Goal: Information Seeking & Learning: Learn about a topic

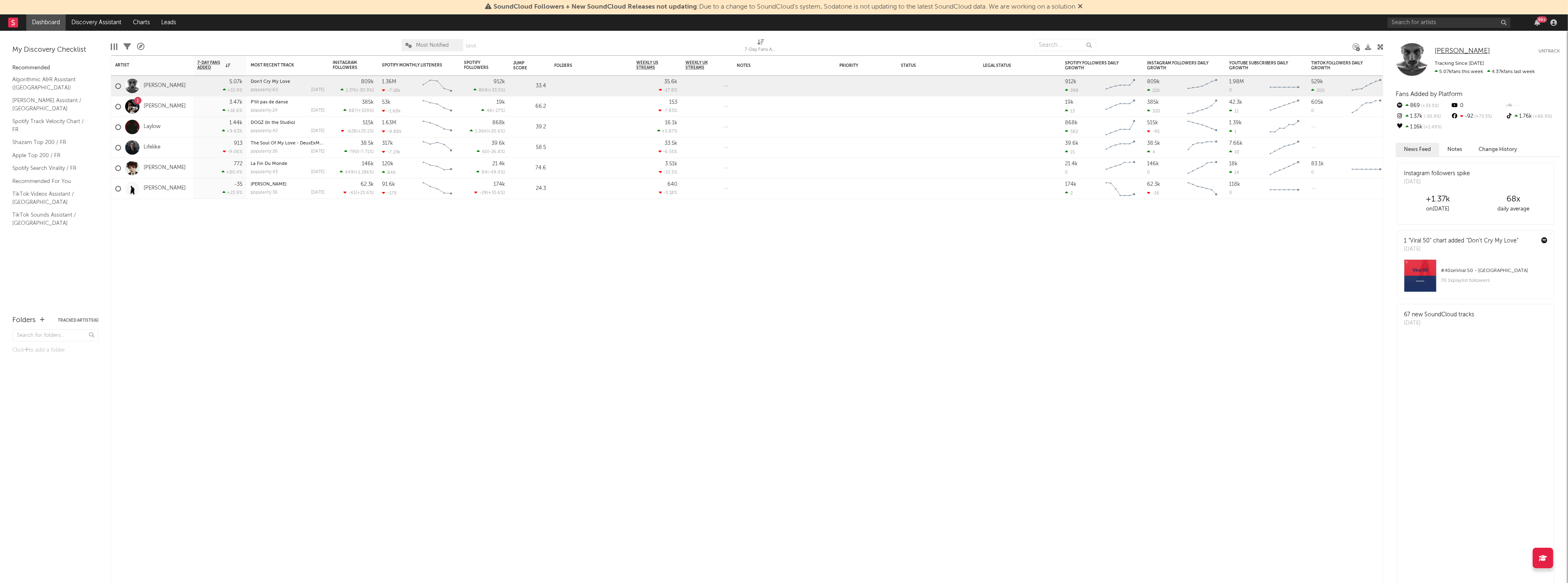
click at [1445, 54] on span "[PERSON_NAME]" at bounding box center [1463, 51] width 56 height 7
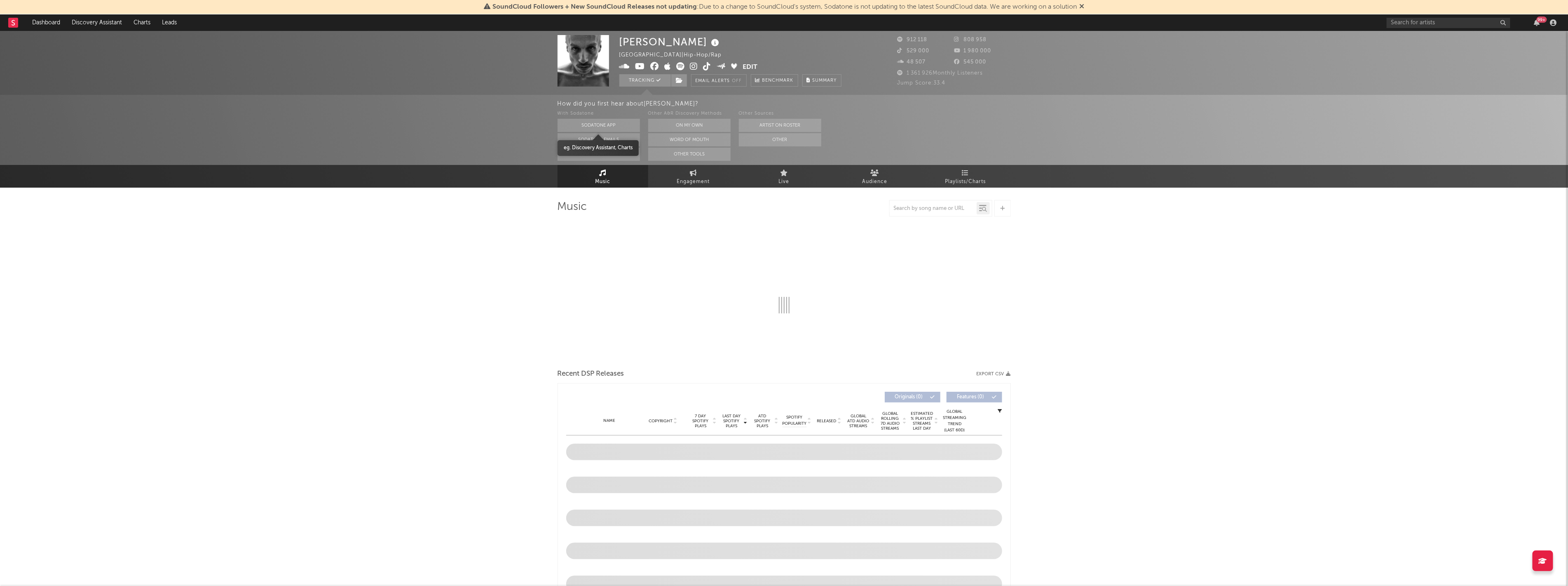
select select "6m"
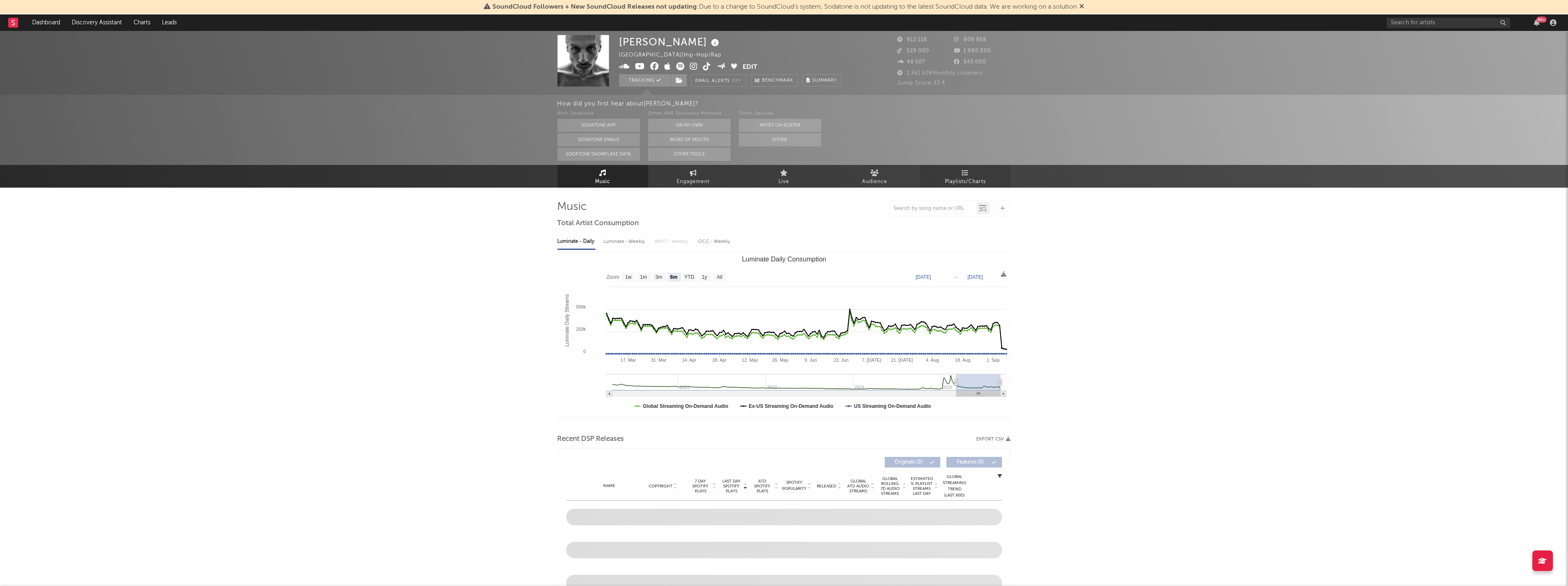
click at [953, 174] on link "Playlists/Charts" at bounding box center [966, 176] width 91 height 23
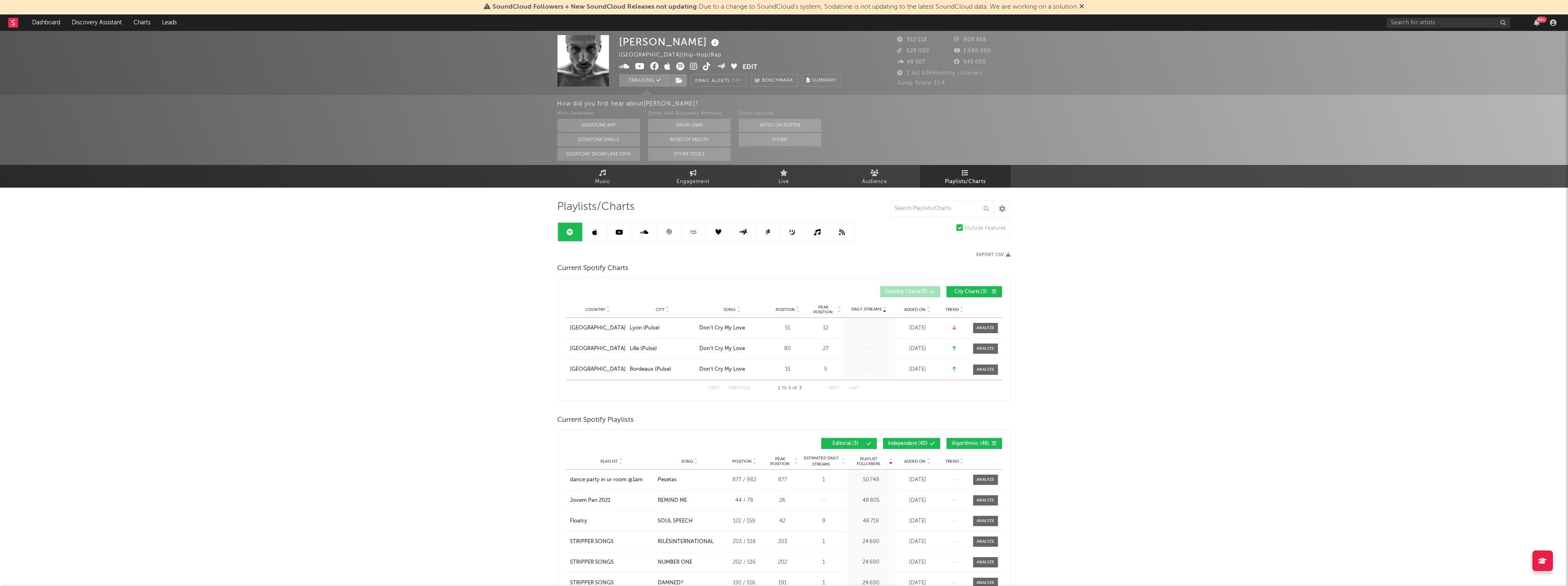
click at [592, 234] on icon at bounding box center [595, 232] width 5 height 6
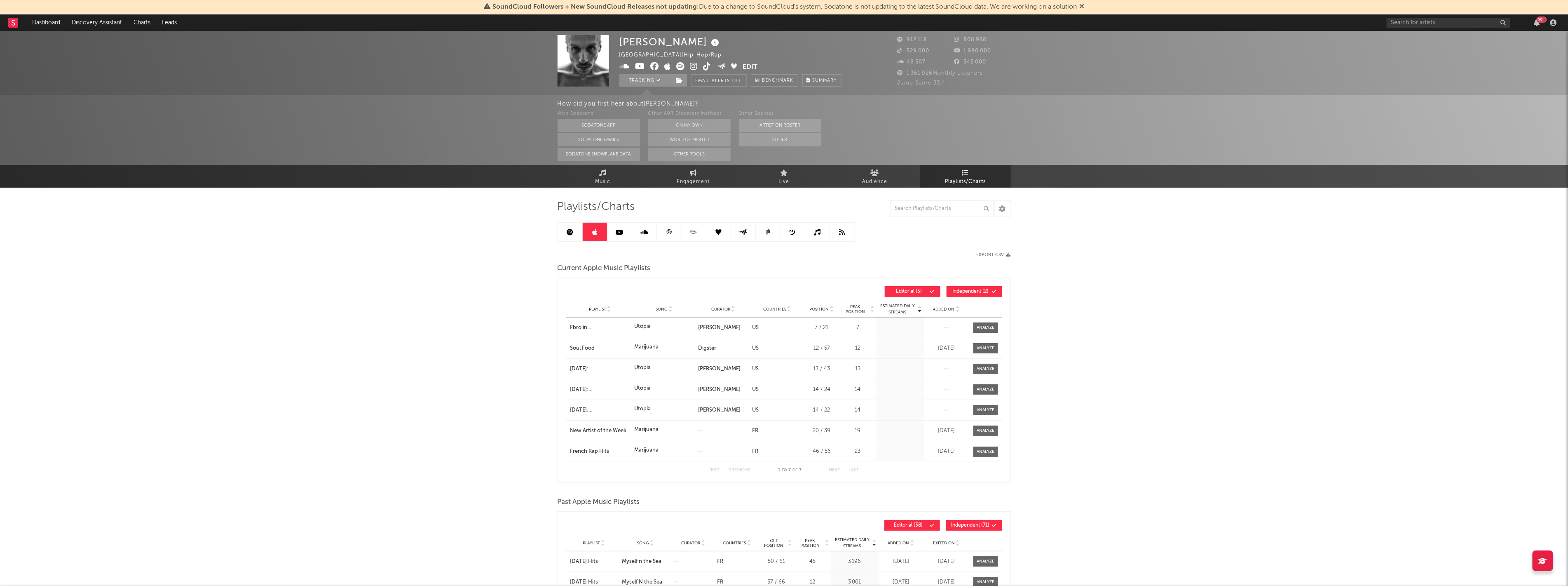
click at [617, 236] on link at bounding box center [620, 232] width 25 height 19
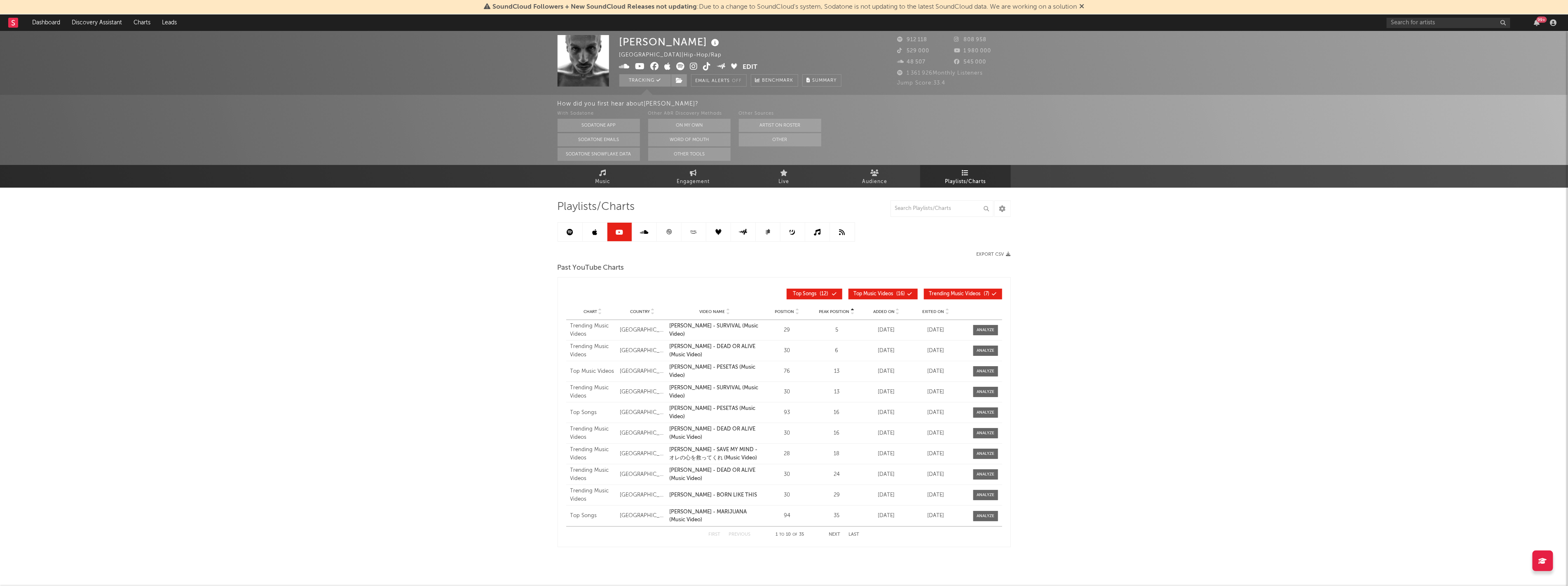
click at [641, 232] on icon at bounding box center [644, 232] width 8 height 6
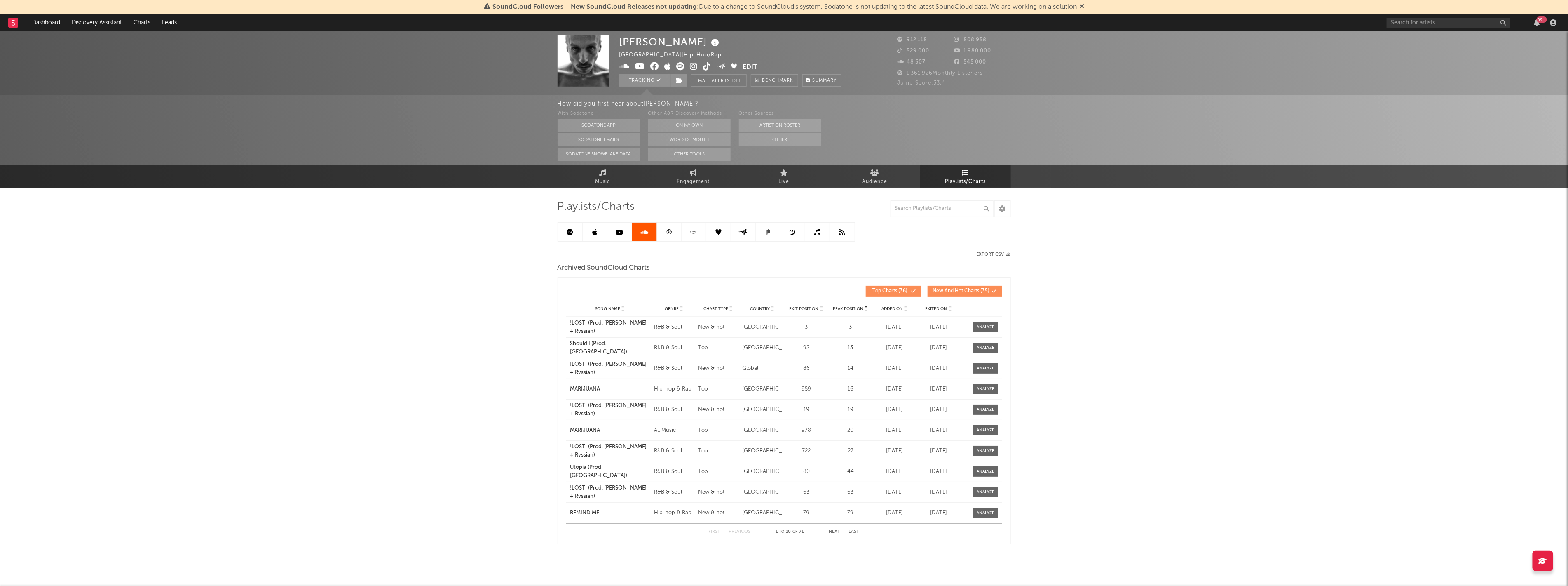
click at [669, 229] on icon at bounding box center [669, 232] width 6 height 6
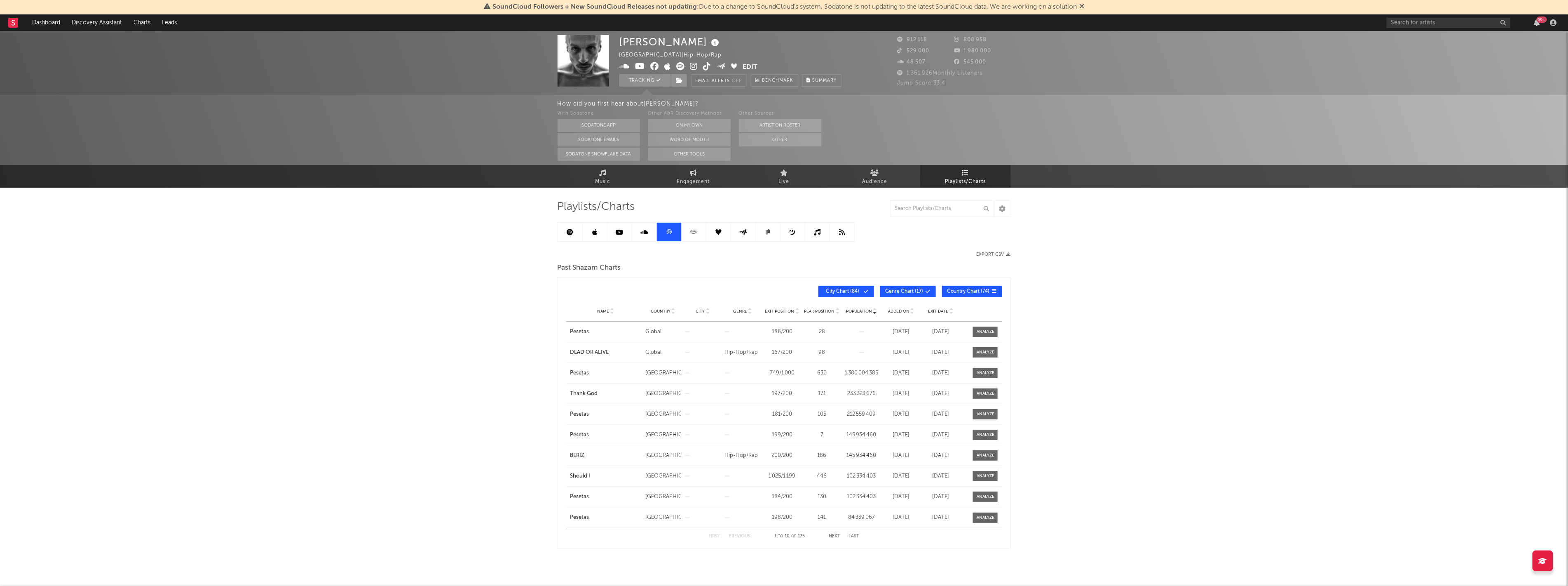
click at [698, 235] on icon at bounding box center [694, 232] width 10 height 6
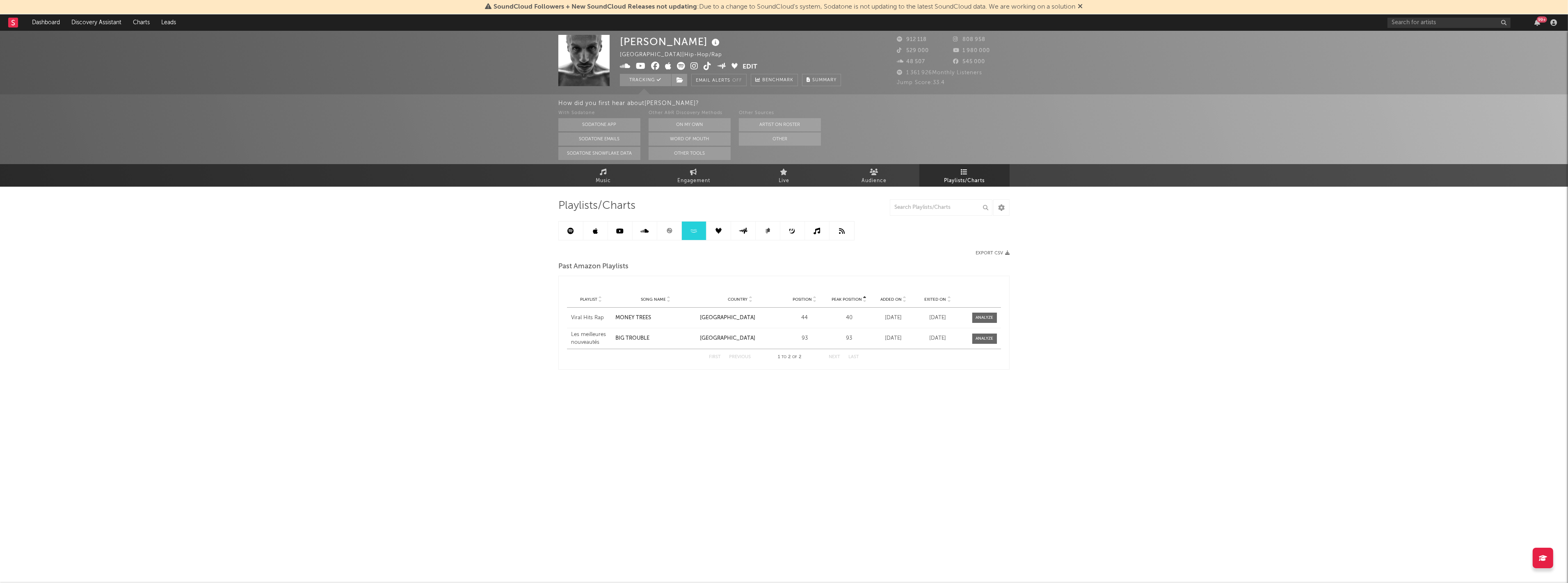
click at [720, 232] on icon at bounding box center [719, 231] width 6 height 6
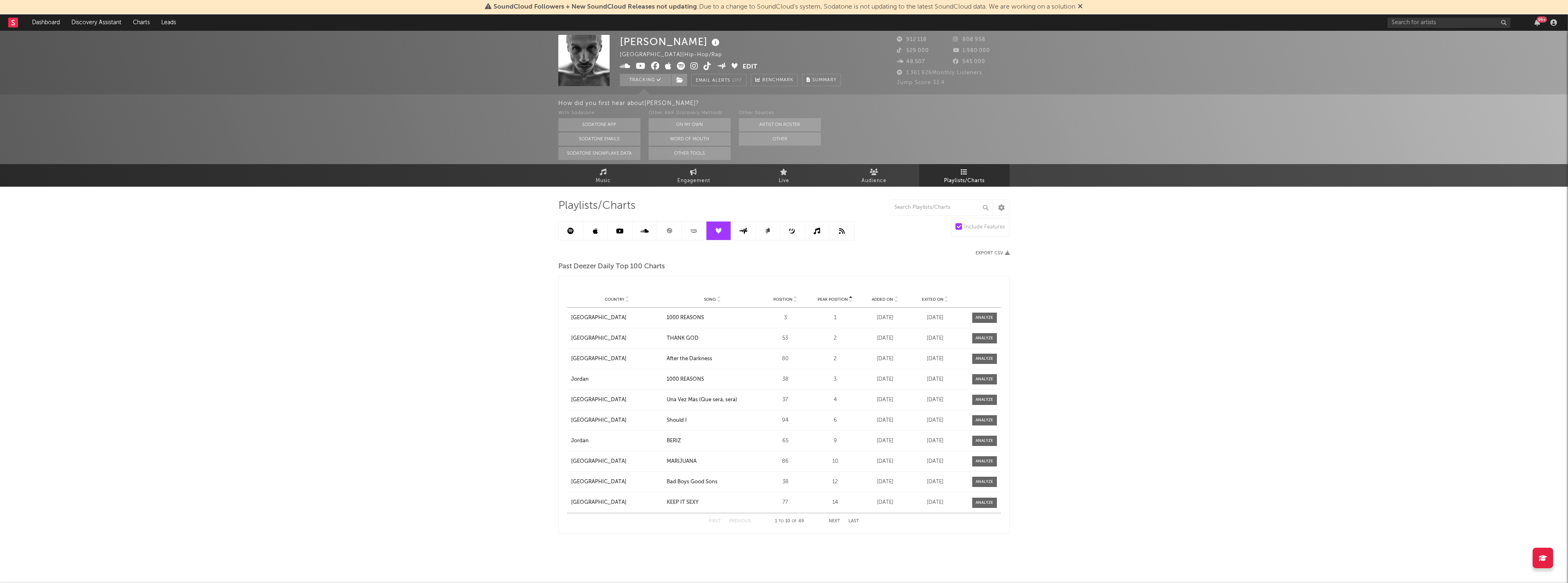
click at [746, 232] on icon at bounding box center [743, 231] width 10 height 6
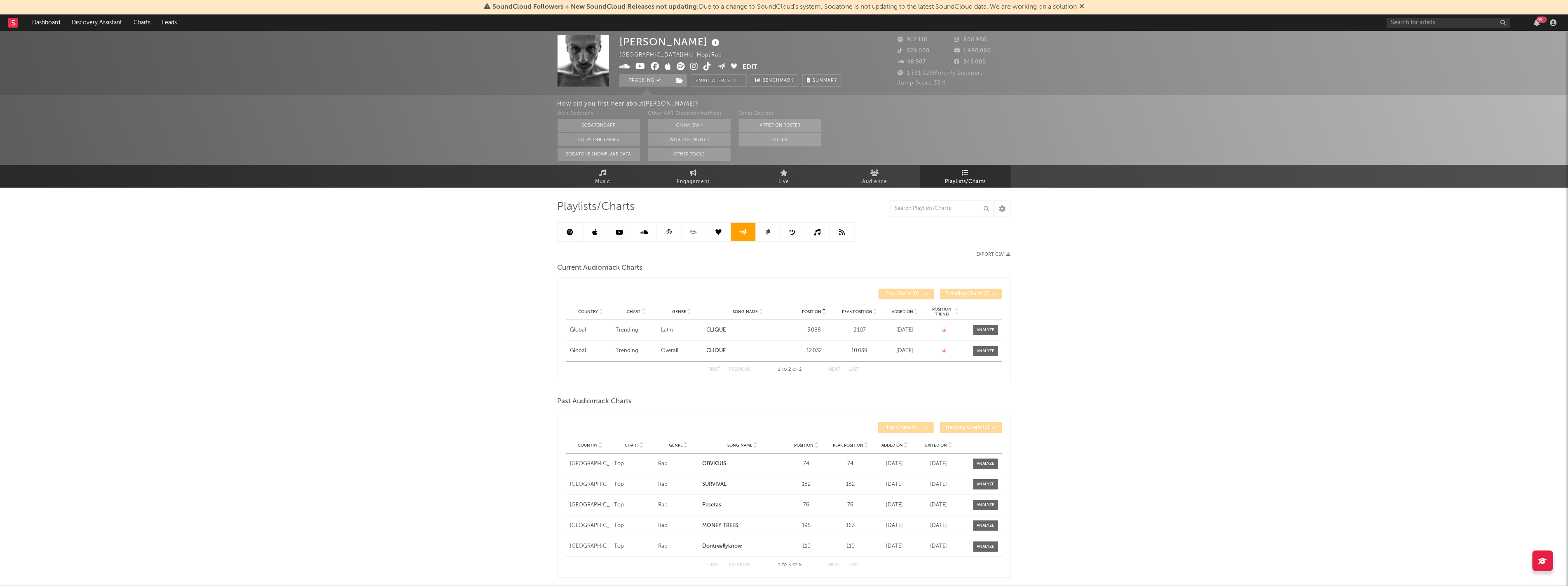
click at [770, 227] on link at bounding box center [768, 232] width 25 height 19
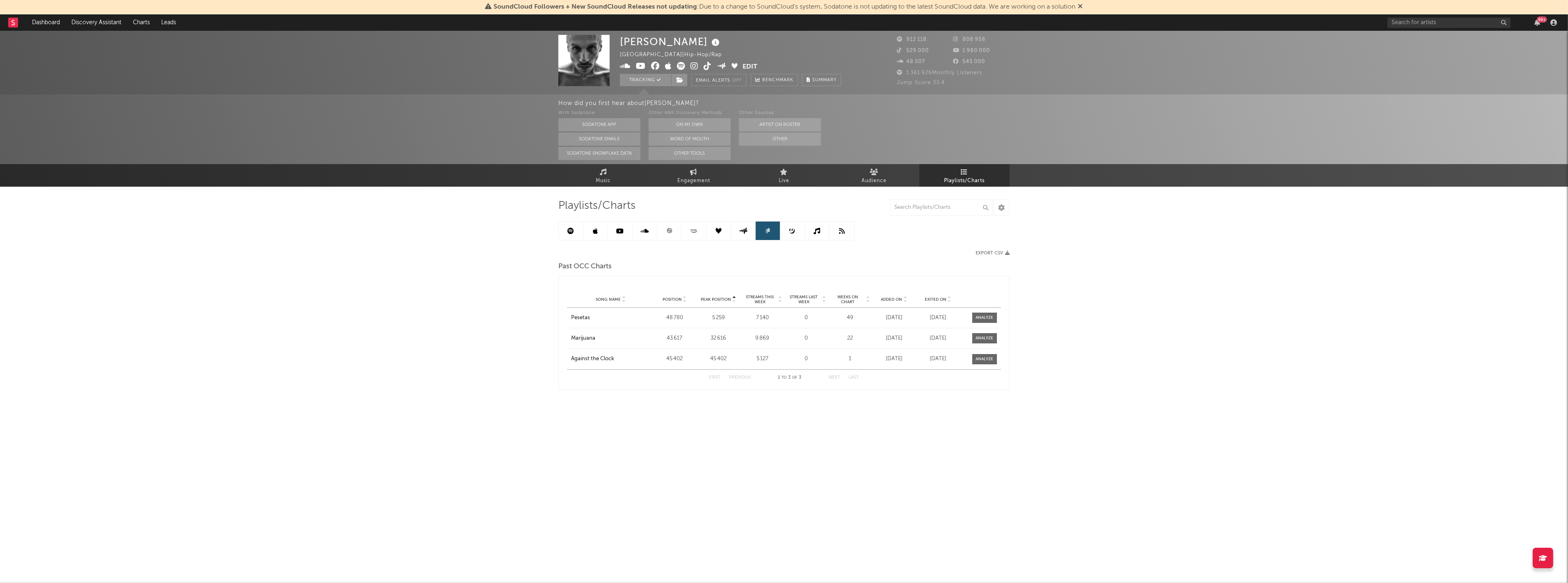
click at [715, 229] on link at bounding box center [719, 230] width 25 height 19
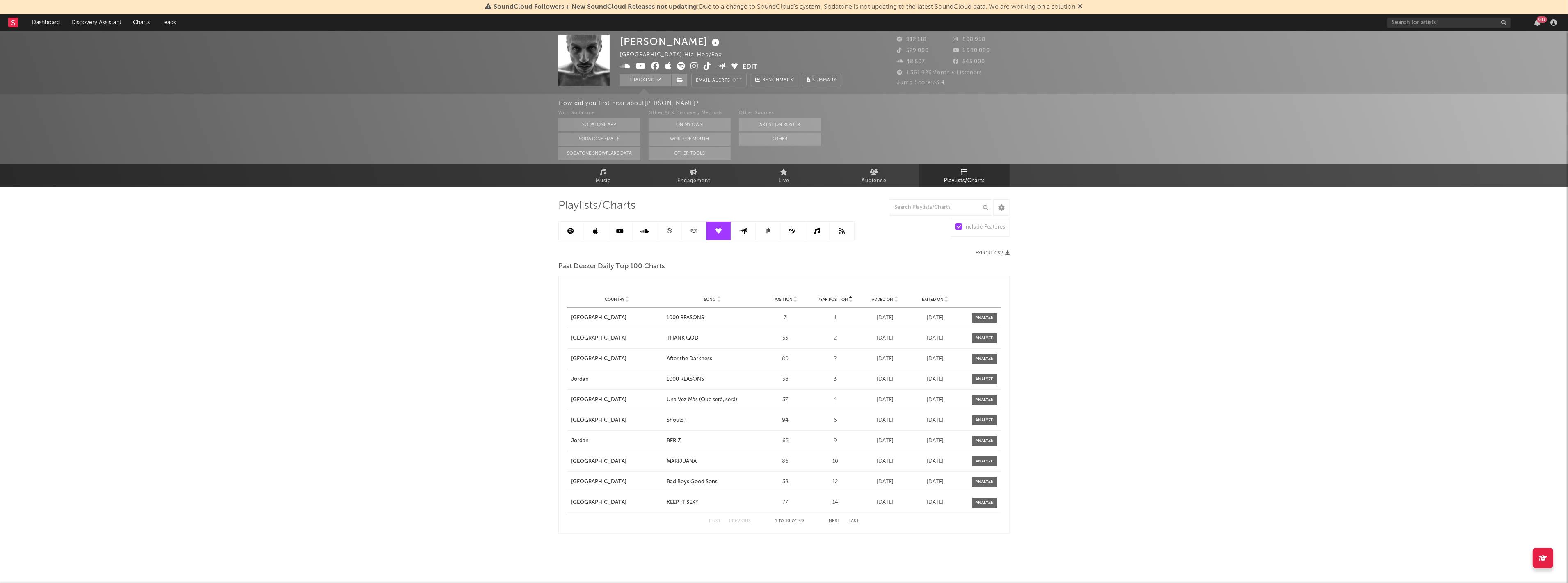
click at [624, 302] on div at bounding box center [627, 300] width 5 height 6
click at [693, 234] on link at bounding box center [694, 230] width 25 height 19
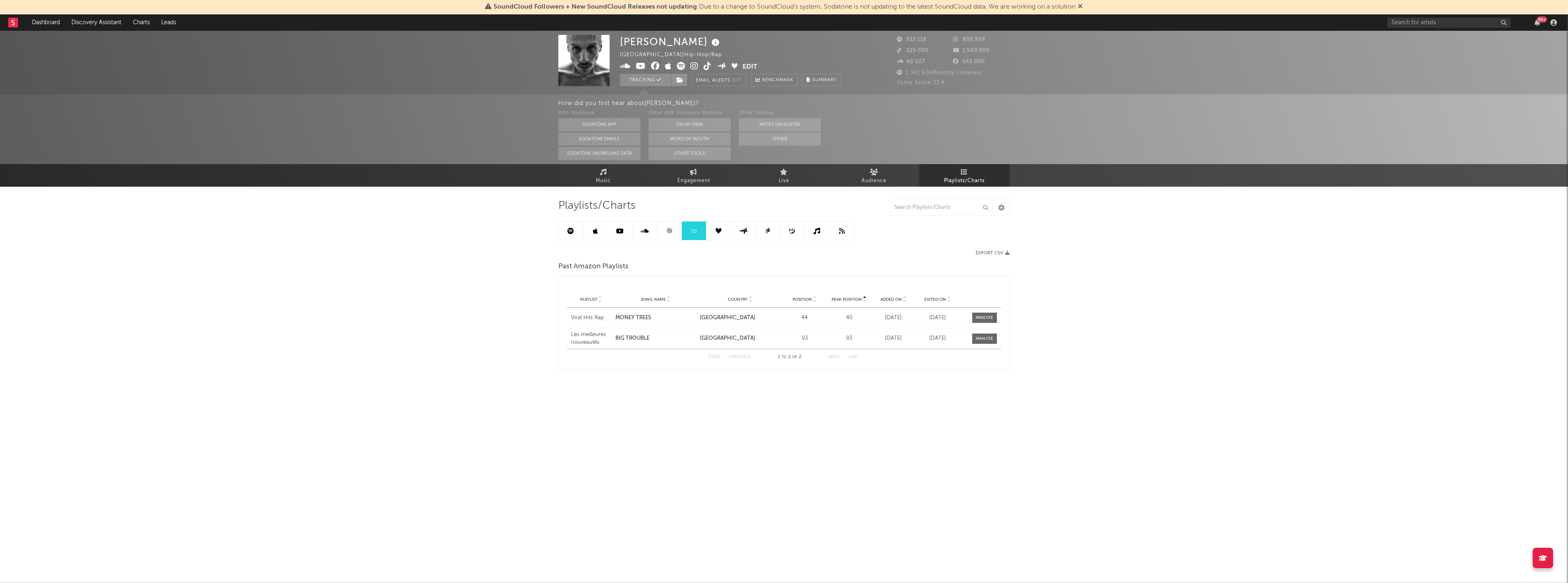
click at [639, 239] on link at bounding box center [645, 230] width 25 height 19
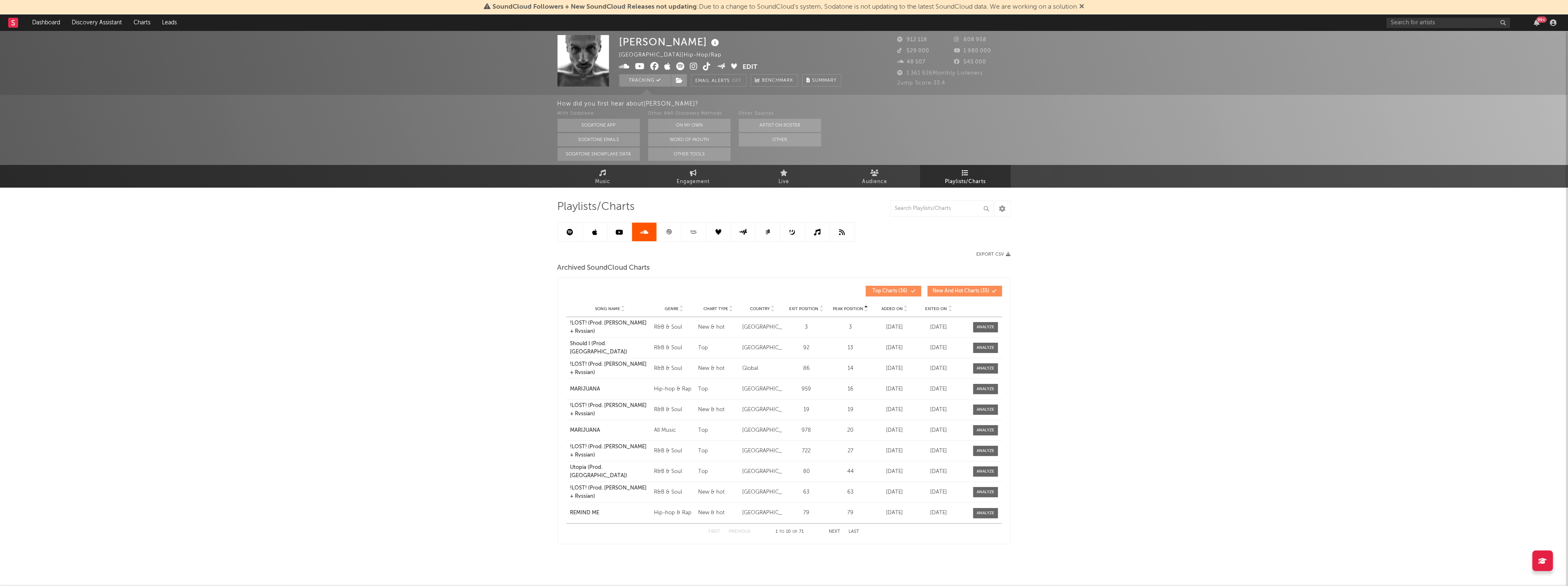
click at [571, 236] on link at bounding box center [571, 232] width 25 height 19
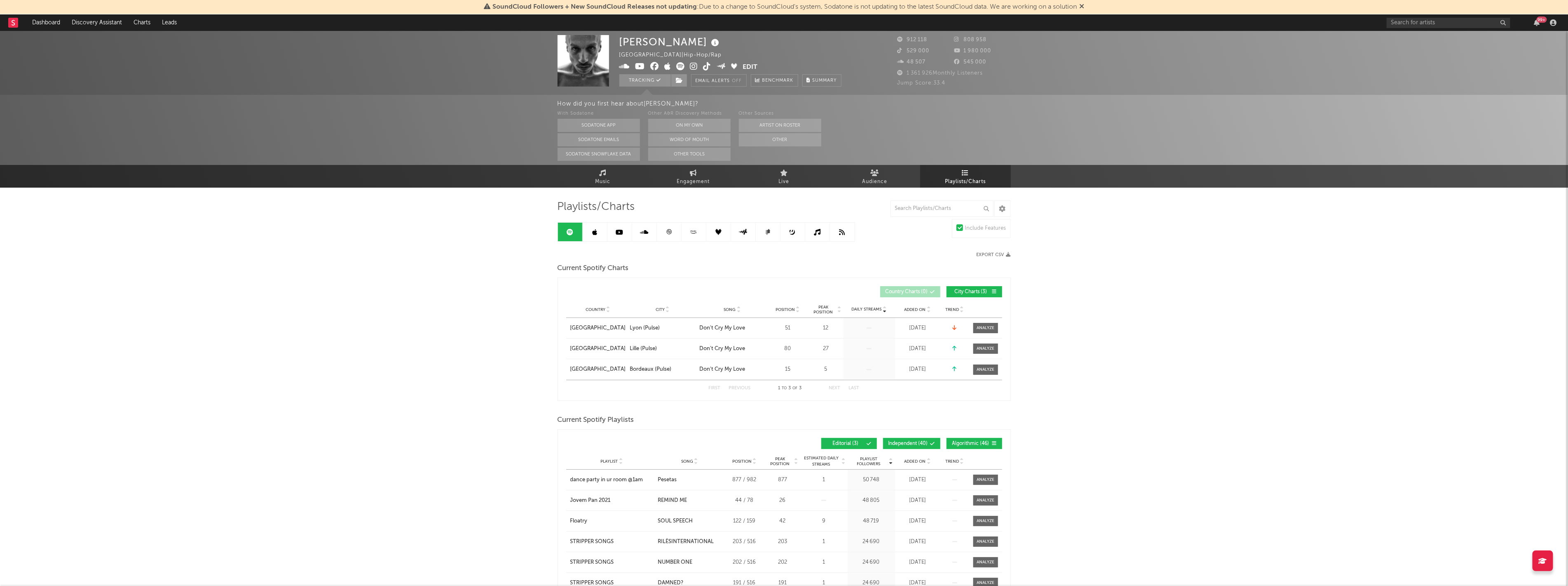
click at [595, 232] on icon at bounding box center [595, 232] width 5 height 6
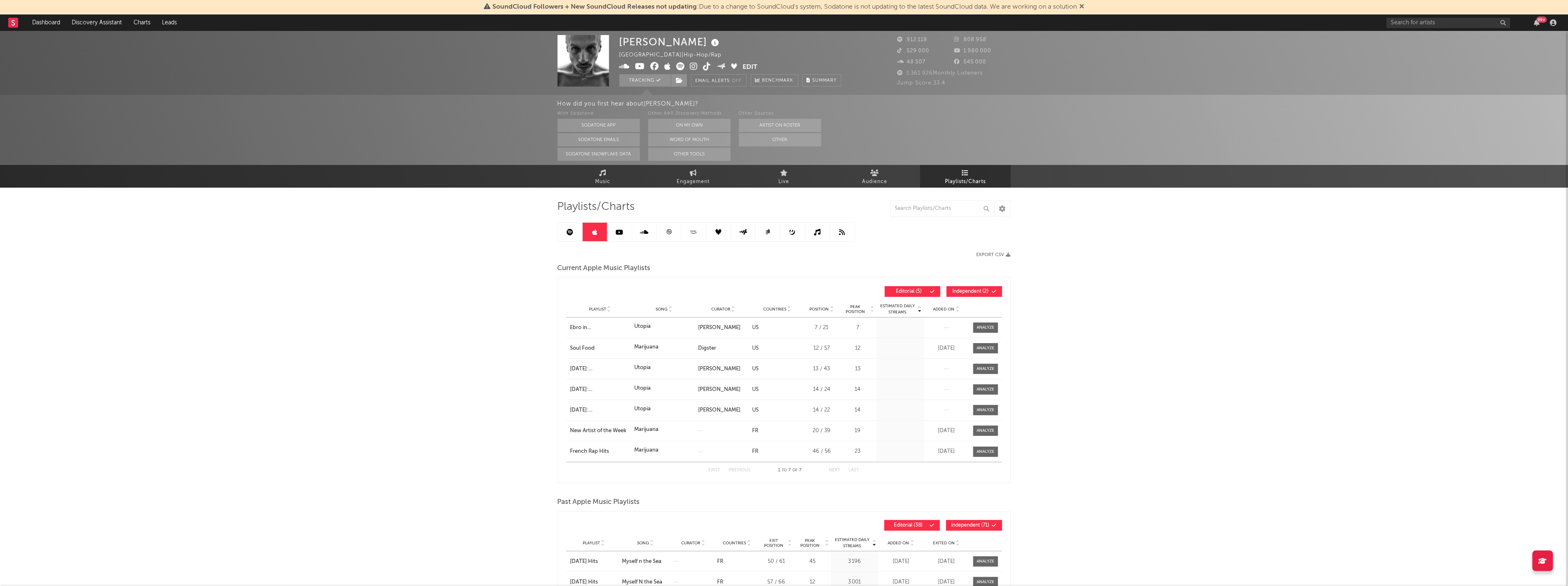
click at [621, 229] on icon at bounding box center [619, 232] width 7 height 6
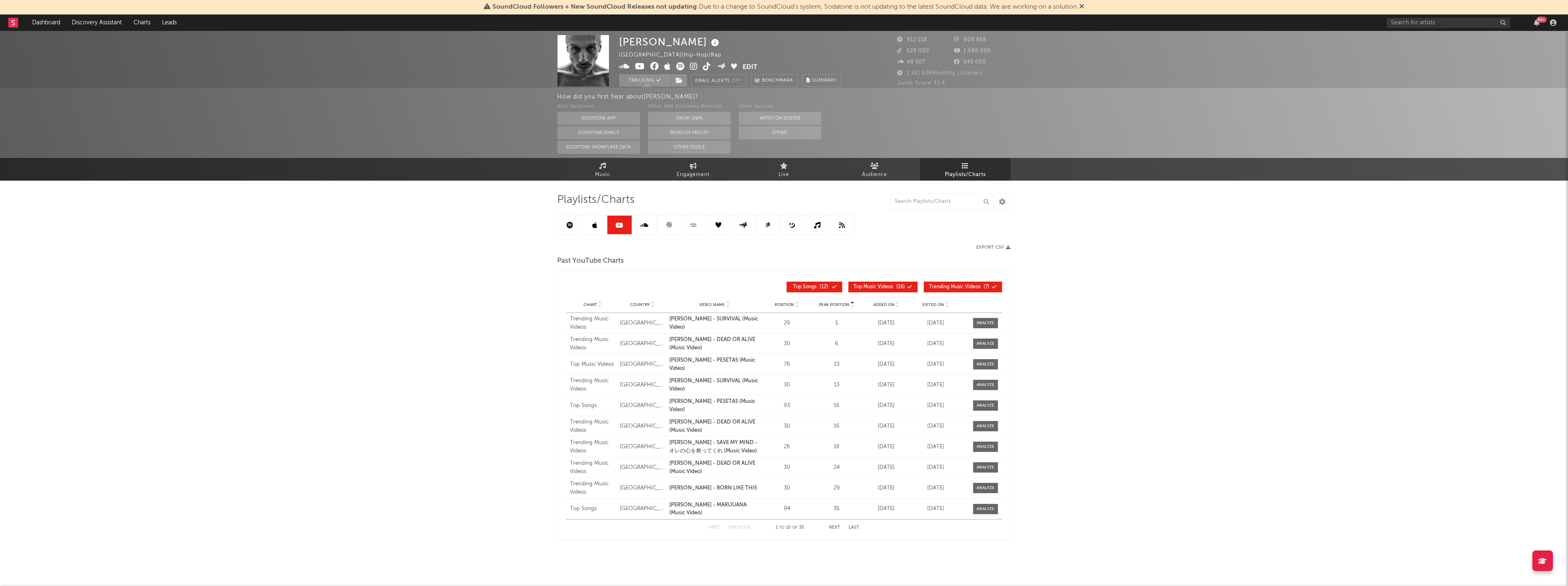
scroll to position [10, 0]
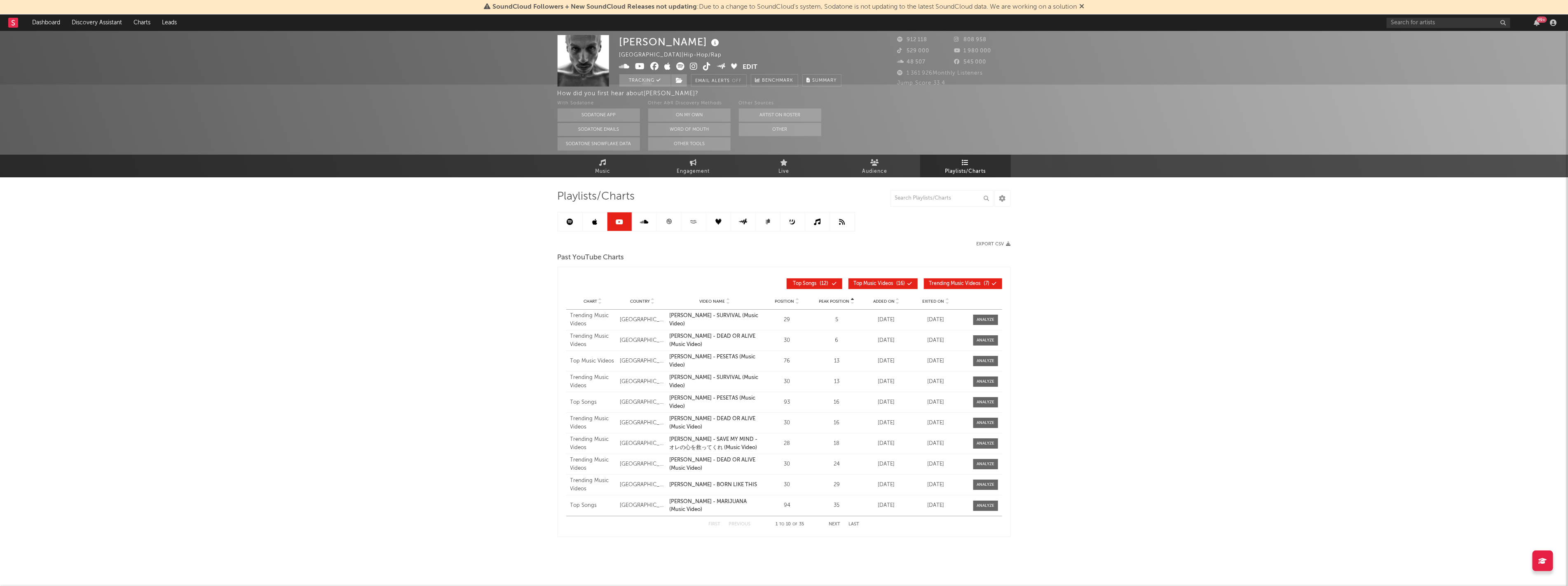
click at [650, 223] on link at bounding box center [645, 221] width 25 height 19
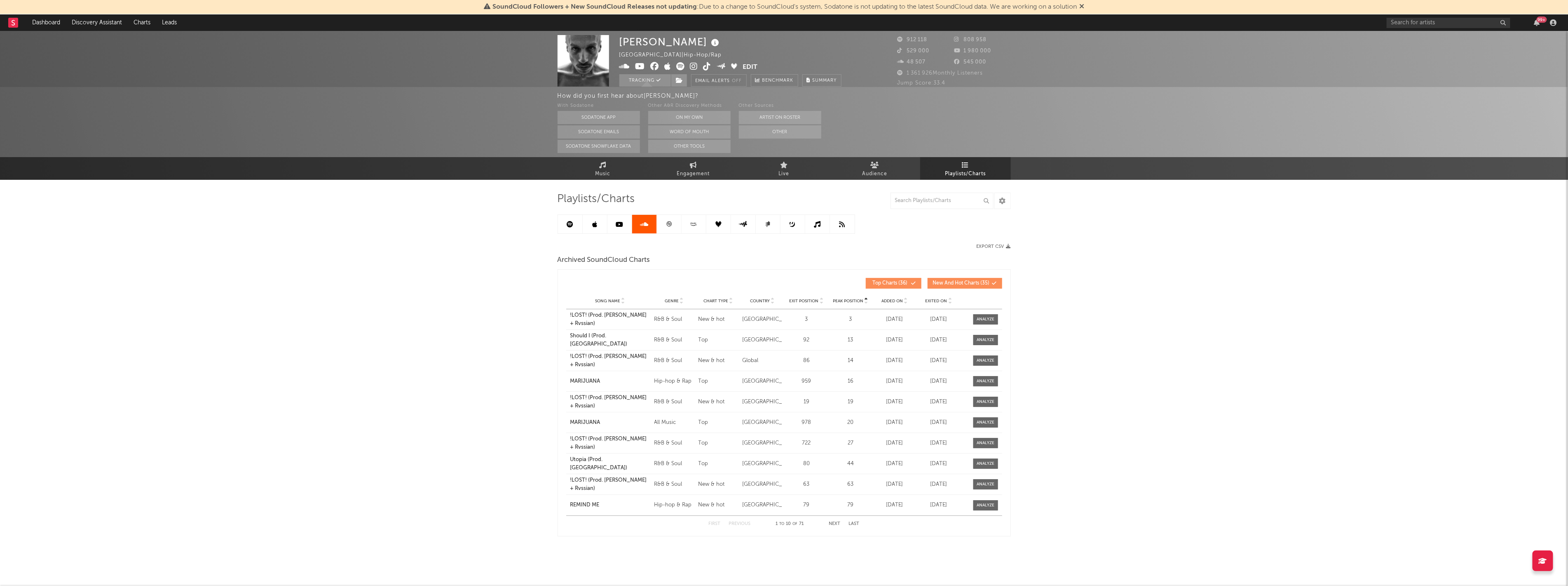
scroll to position [7, 0]
click at [661, 225] on link at bounding box center [669, 225] width 25 height 19
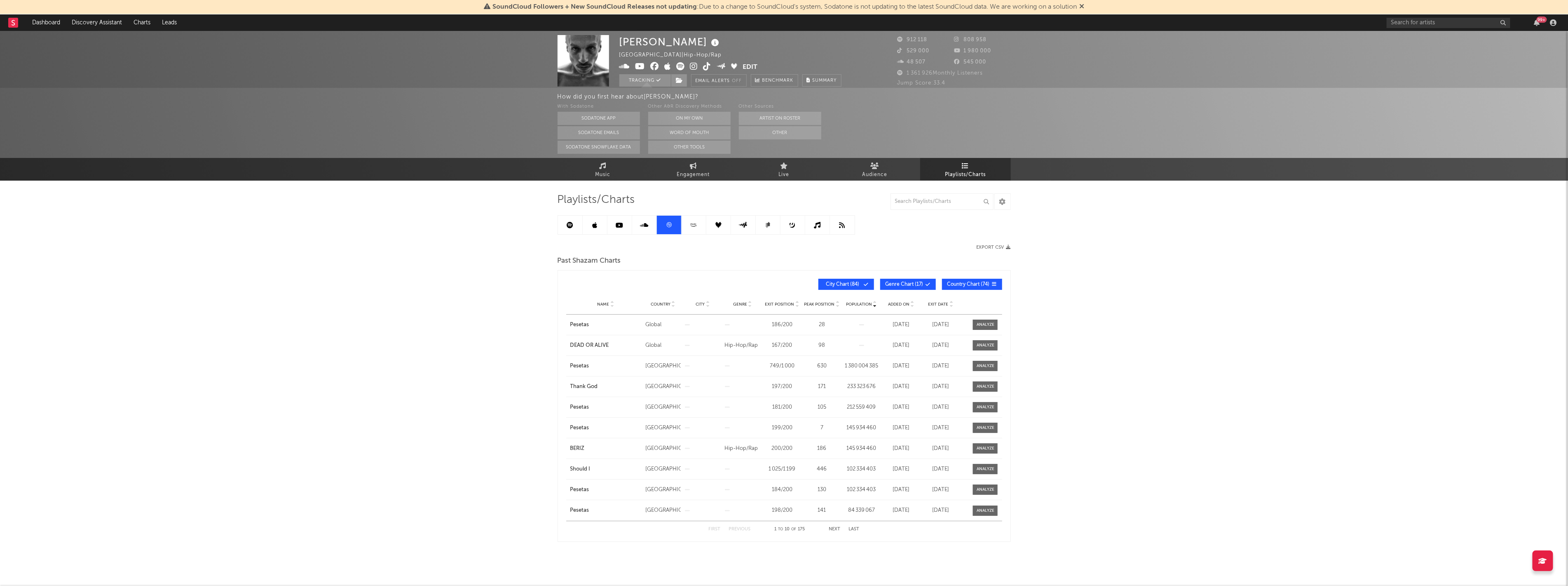
click at [690, 225] on icon at bounding box center [694, 225] width 10 height 6
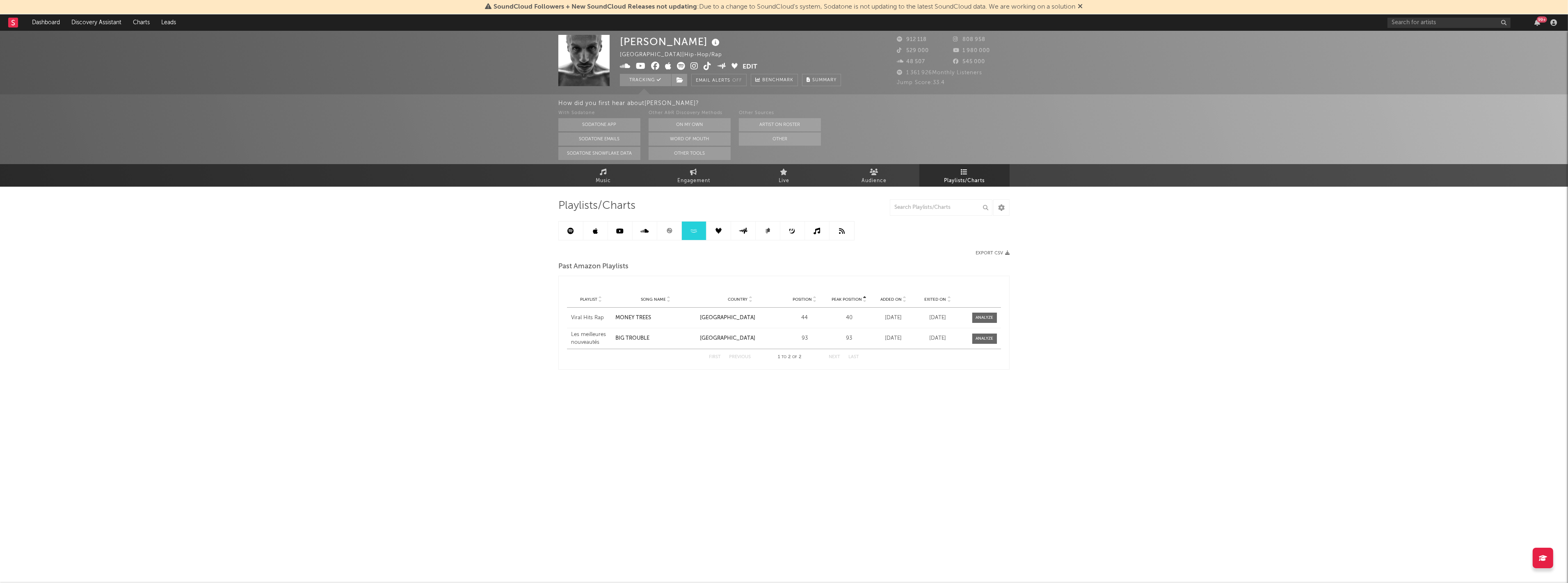
click at [723, 228] on link at bounding box center [719, 230] width 25 height 19
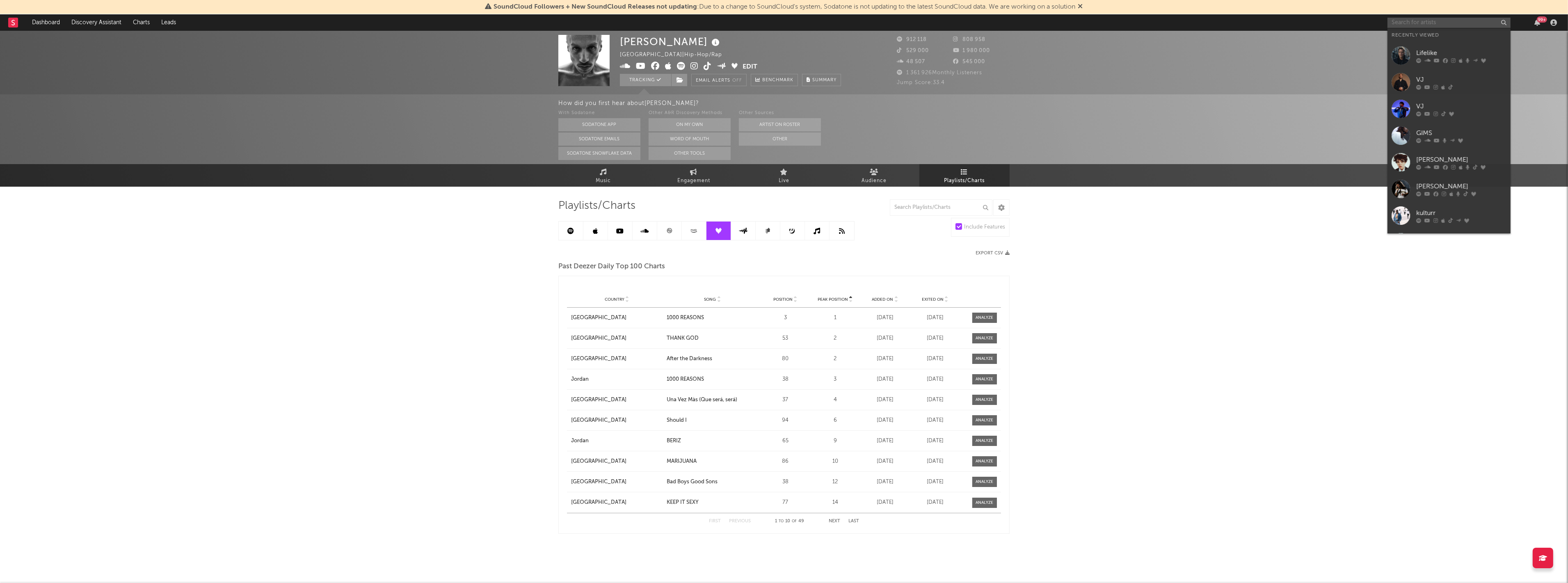
click at [1457, 21] on input "text" at bounding box center [1449, 23] width 123 height 10
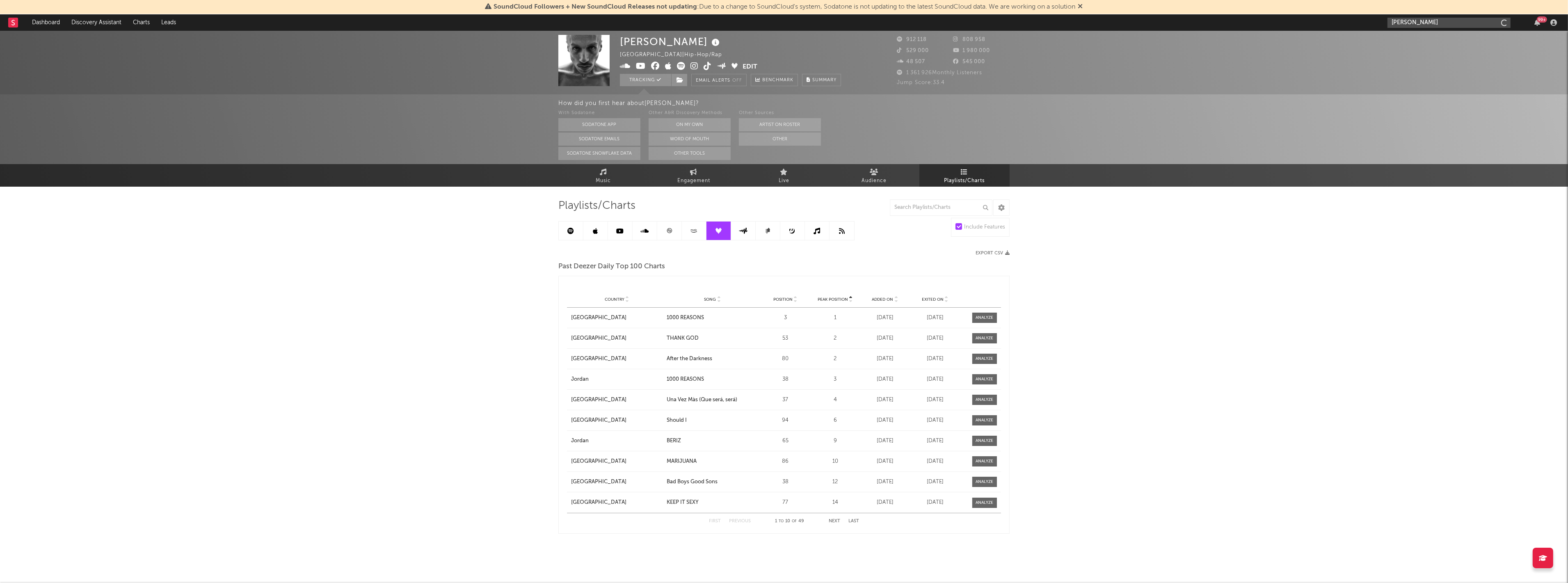
type input "[PERSON_NAME]"
click at [1457, 20] on input "[PERSON_NAME]" at bounding box center [1449, 23] width 123 height 10
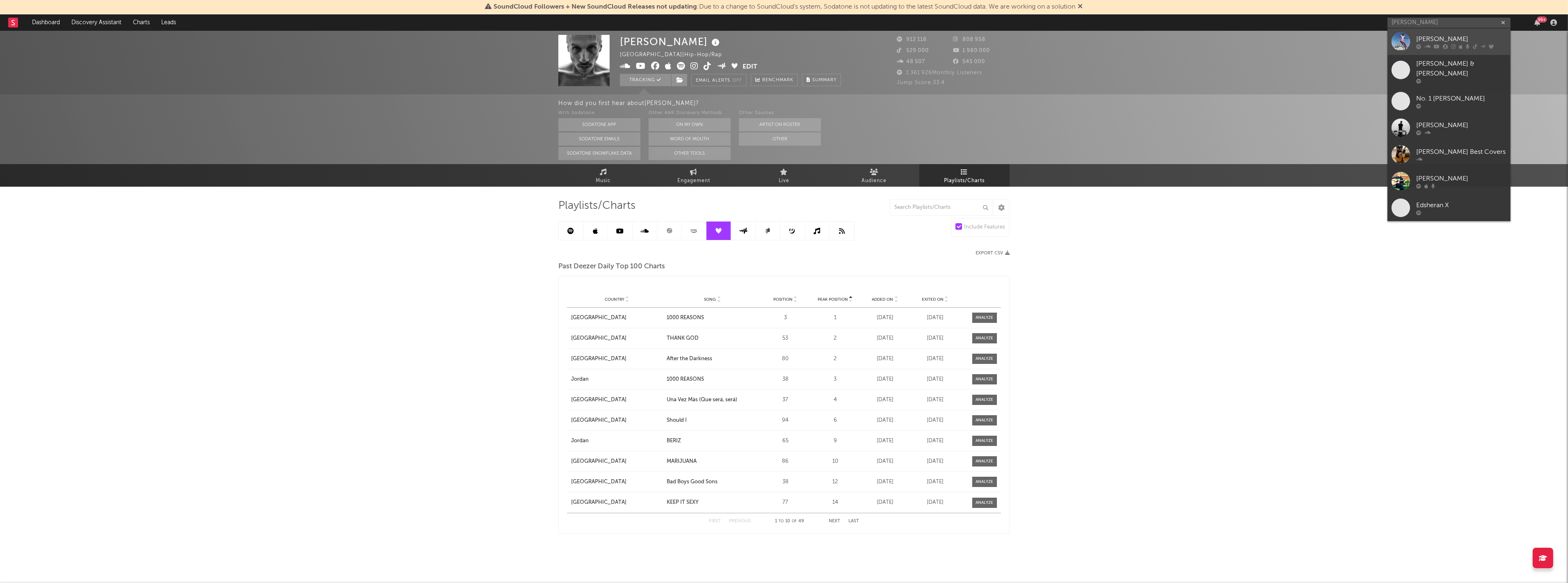
click at [1445, 43] on div "[PERSON_NAME]" at bounding box center [1461, 39] width 90 height 10
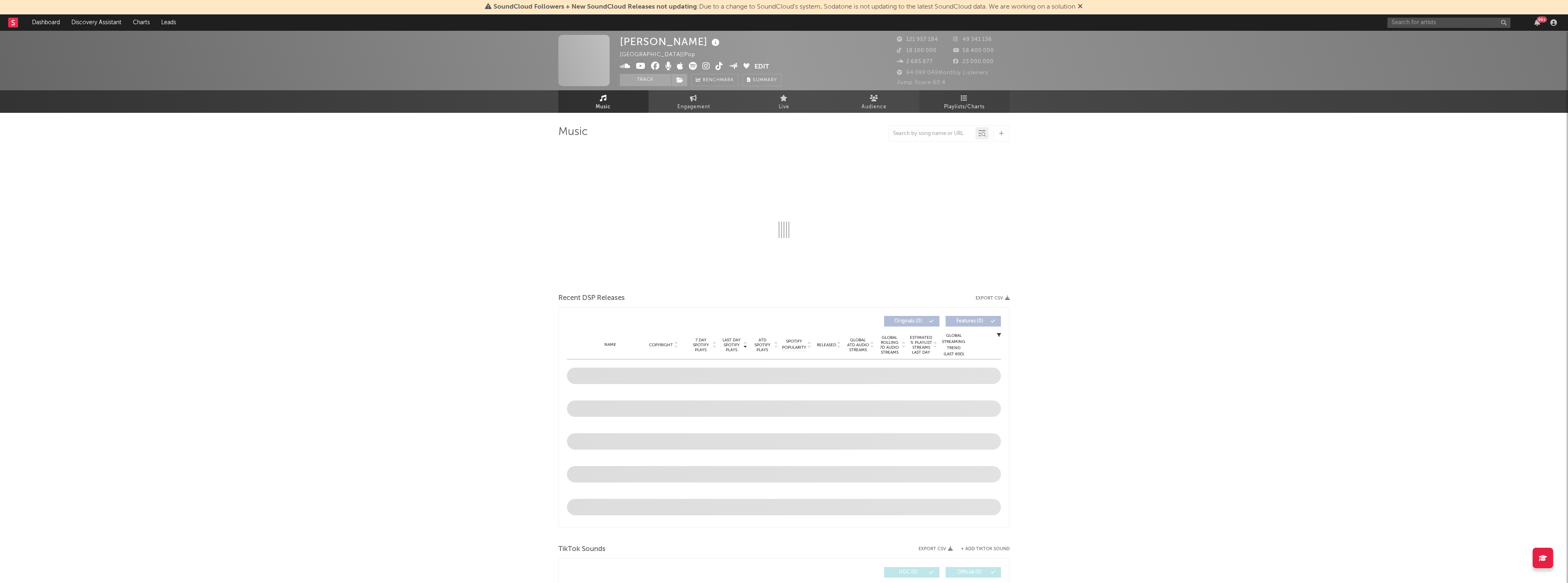
select select "6m"
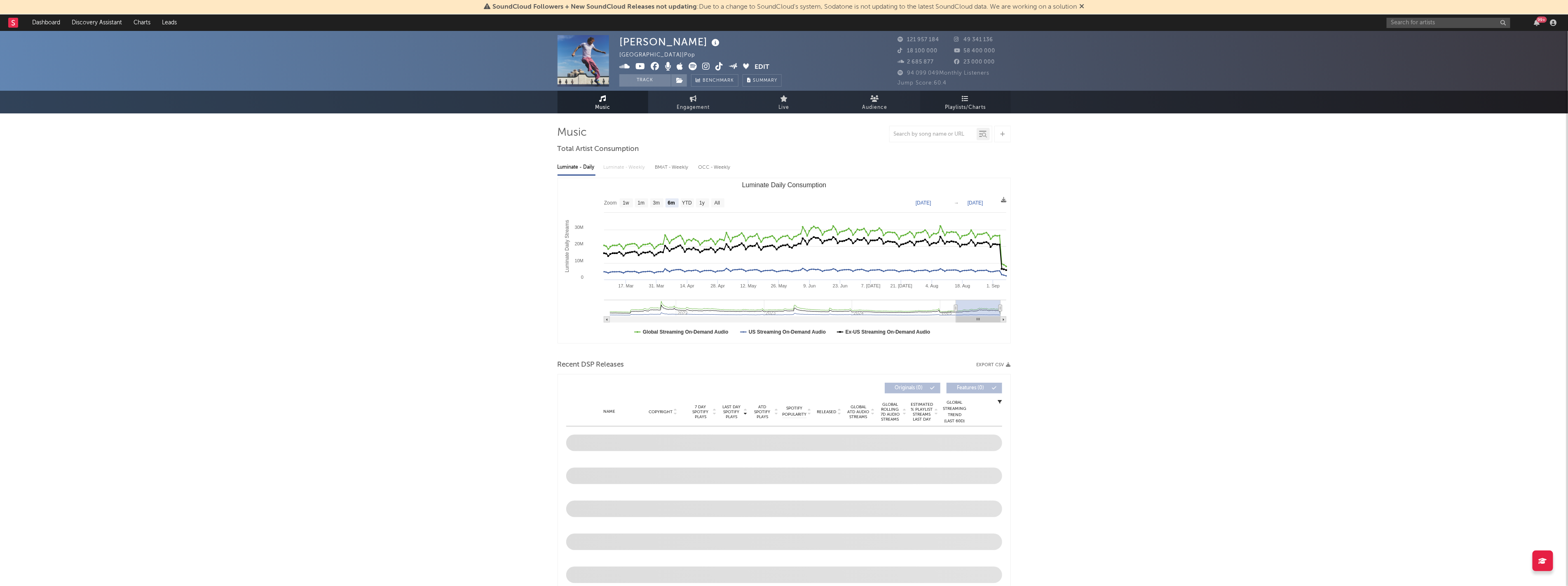
select select "6m"
click at [969, 104] on span "Playlists/Charts" at bounding box center [965, 107] width 41 height 10
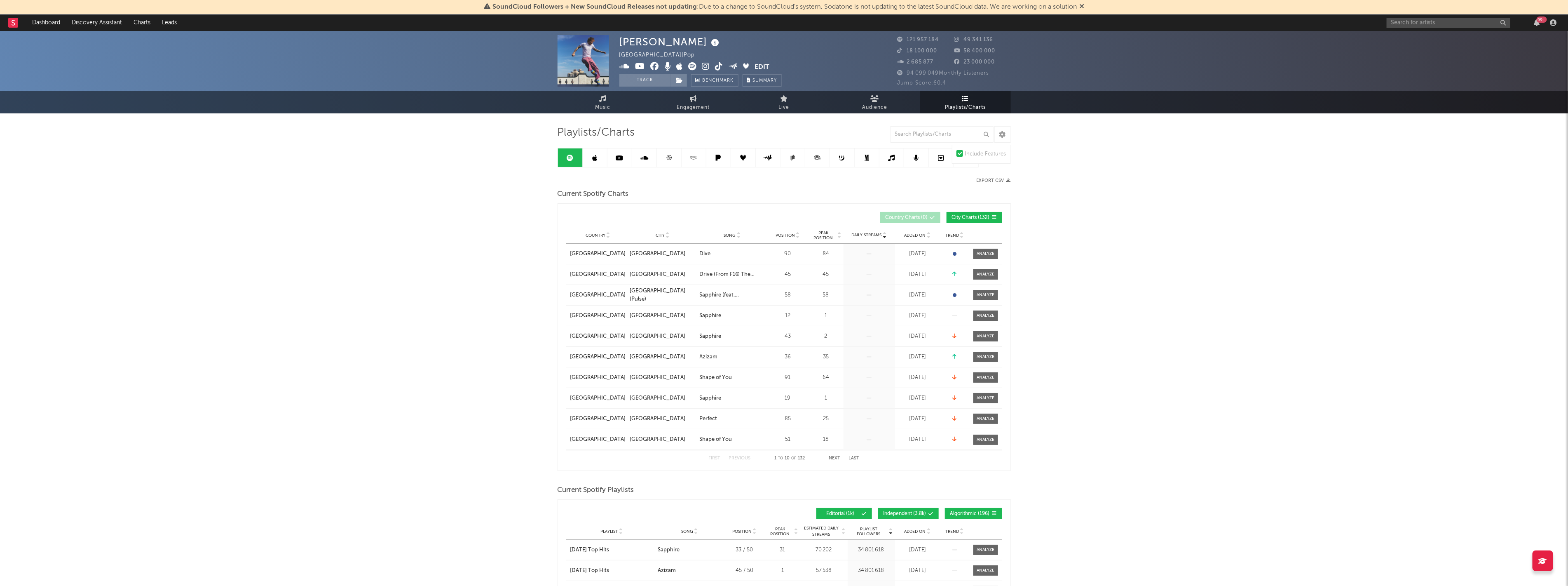
click at [595, 162] on link at bounding box center [595, 158] width 25 height 19
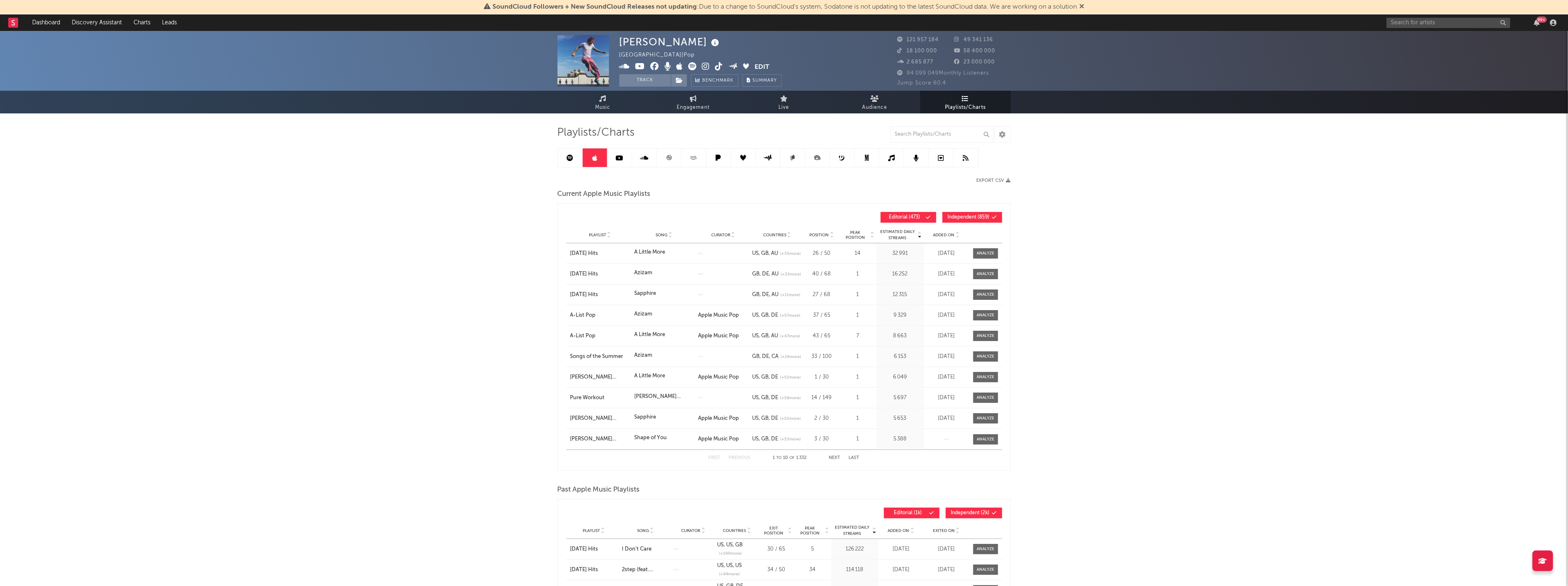
click at [619, 162] on link at bounding box center [620, 158] width 25 height 19
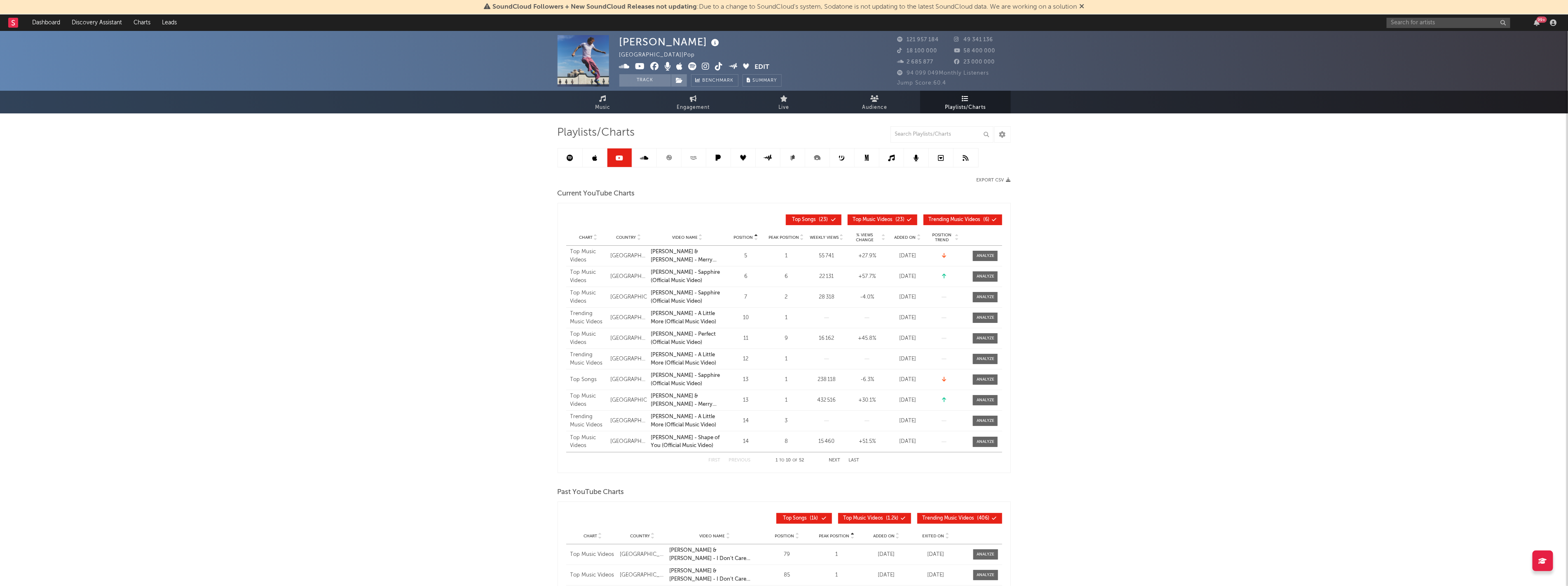
click at [645, 157] on icon at bounding box center [644, 158] width 8 height 6
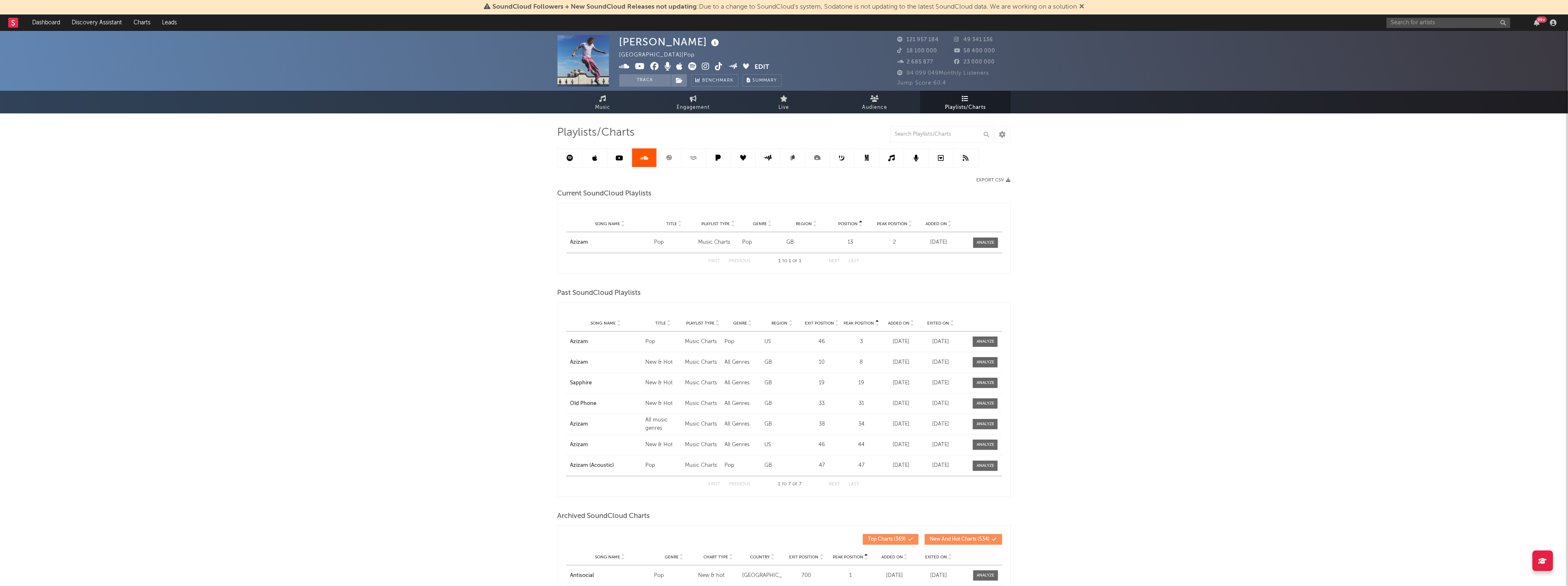
click at [695, 158] on icon at bounding box center [694, 158] width 10 height 6
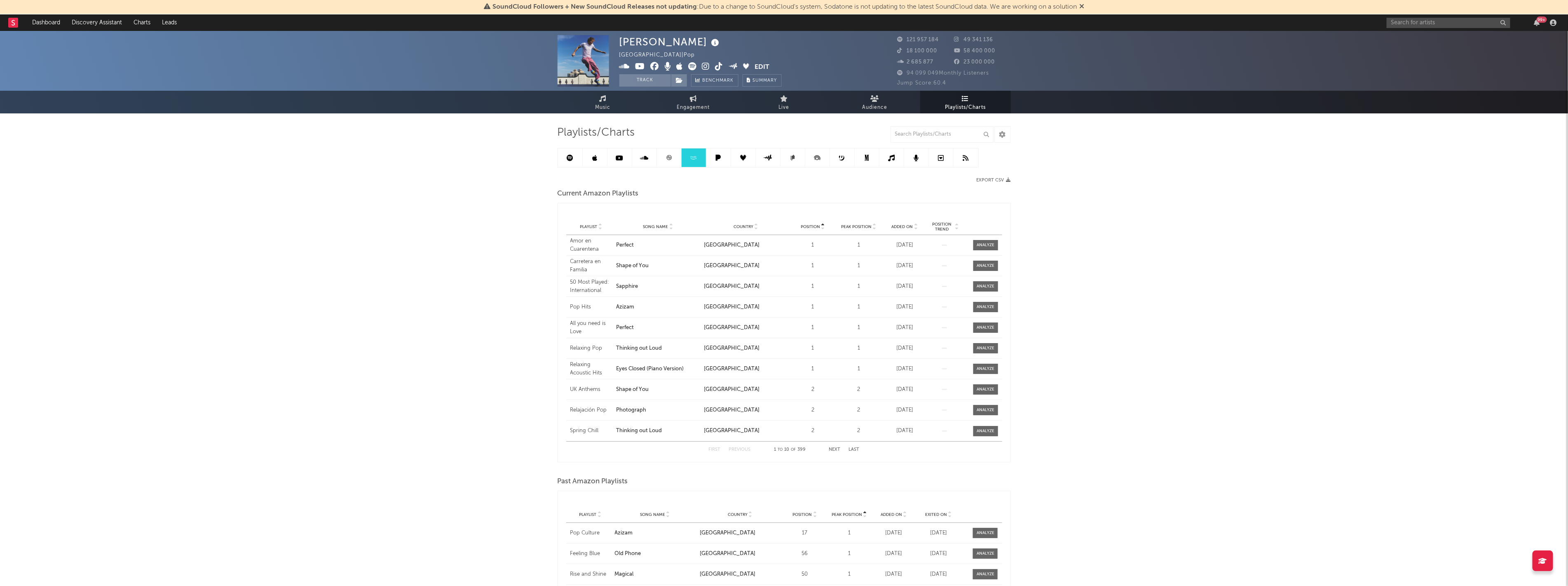
click at [744, 157] on icon at bounding box center [744, 158] width 6 height 6
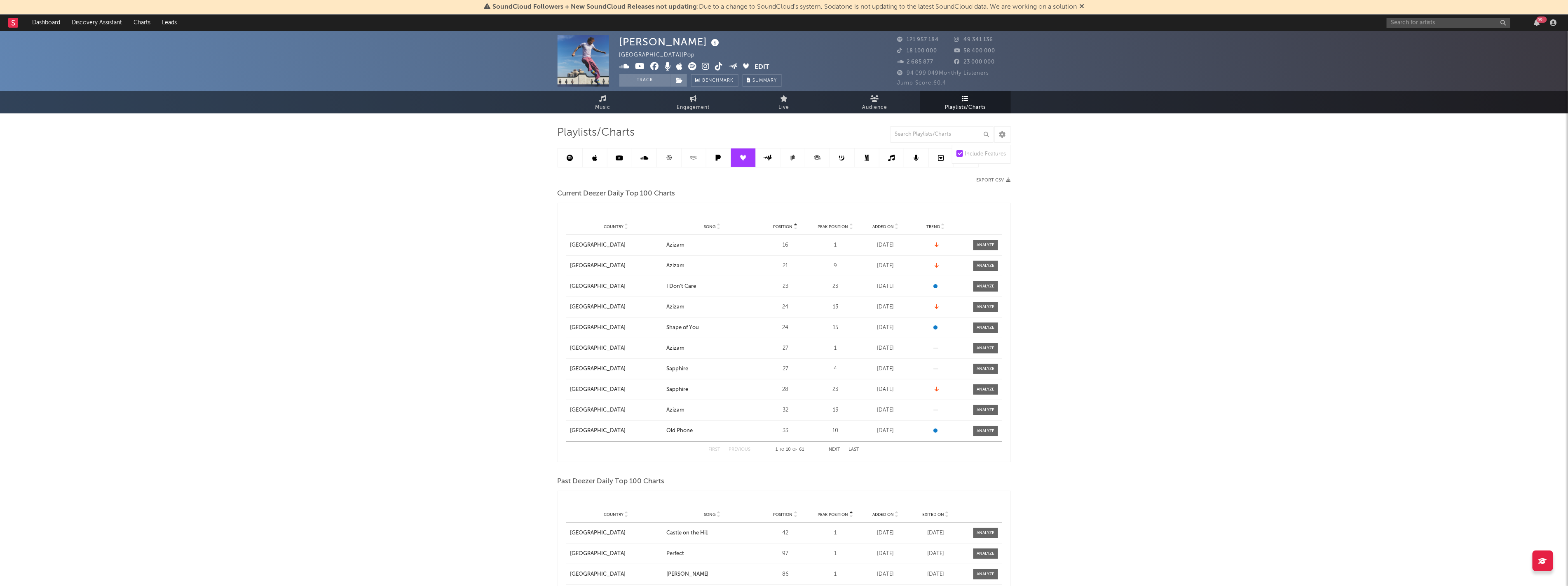
click at [1158, 192] on div "[PERSON_NAME] [GEOGRAPHIC_DATA] | Pop Edit Track Benchmark Summary 121 957 184 …" at bounding box center [784, 415] width 1568 height 769
